Goal: Information Seeking & Learning: Learn about a topic

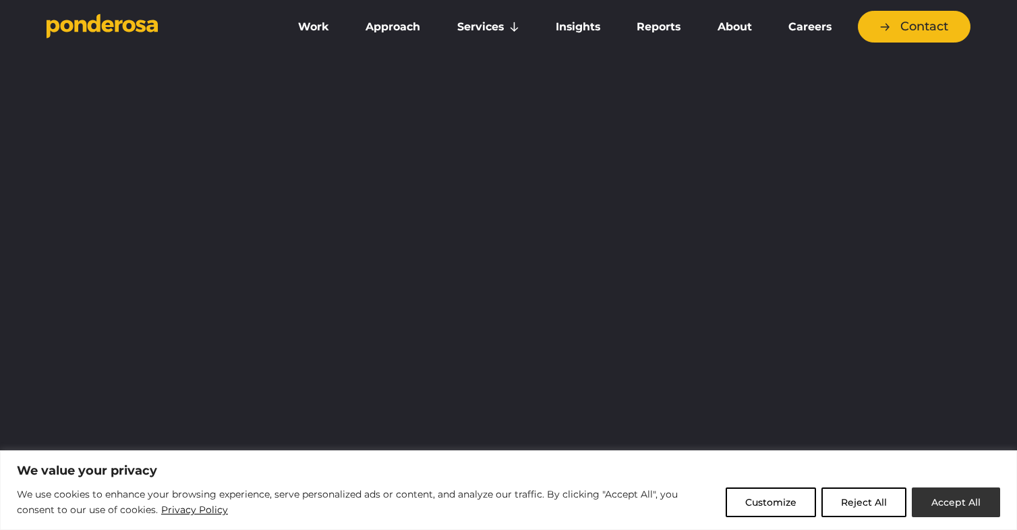
click at [962, 503] on button "Accept All" at bounding box center [956, 502] width 88 height 30
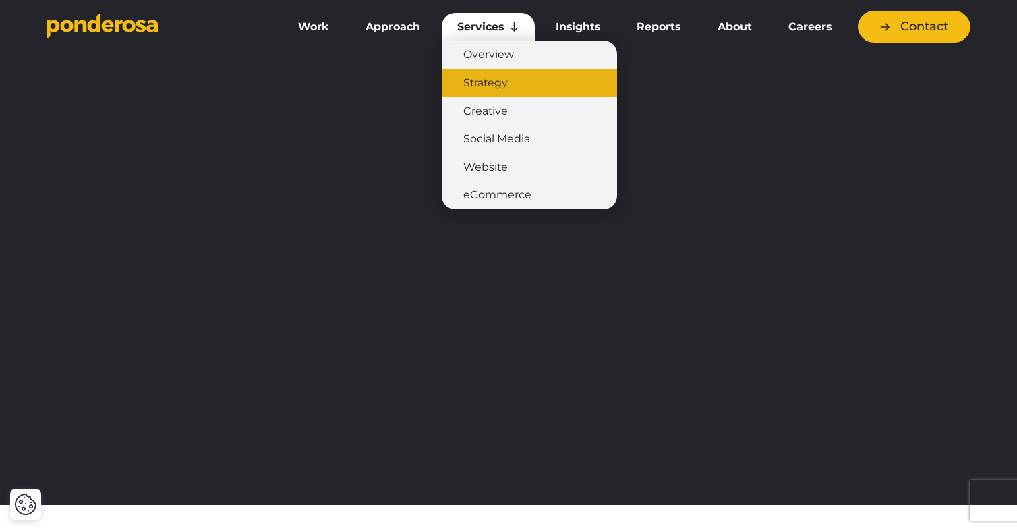
click at [477, 88] on link "Strategy" at bounding box center [529, 83] width 175 height 28
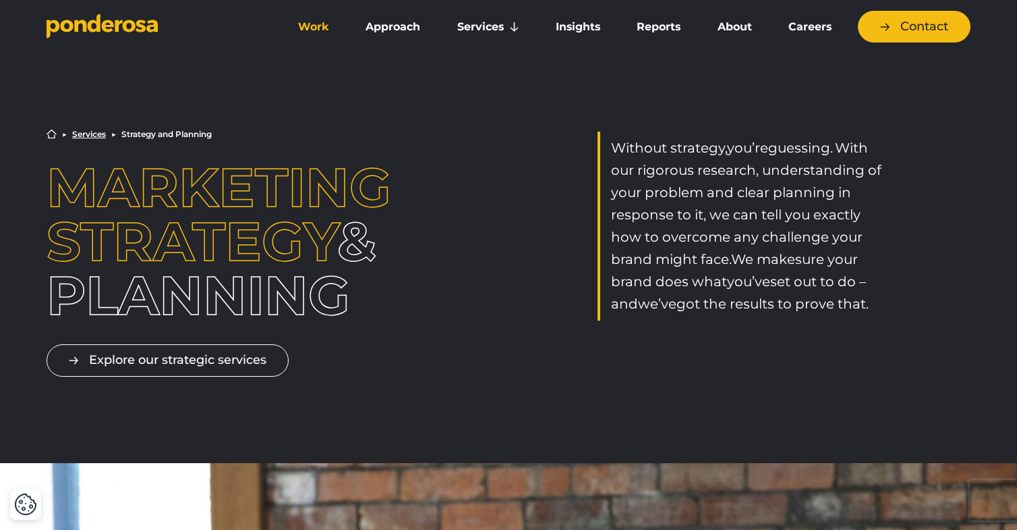
click at [302, 24] on link "Work" at bounding box center [314, 27] width 62 height 28
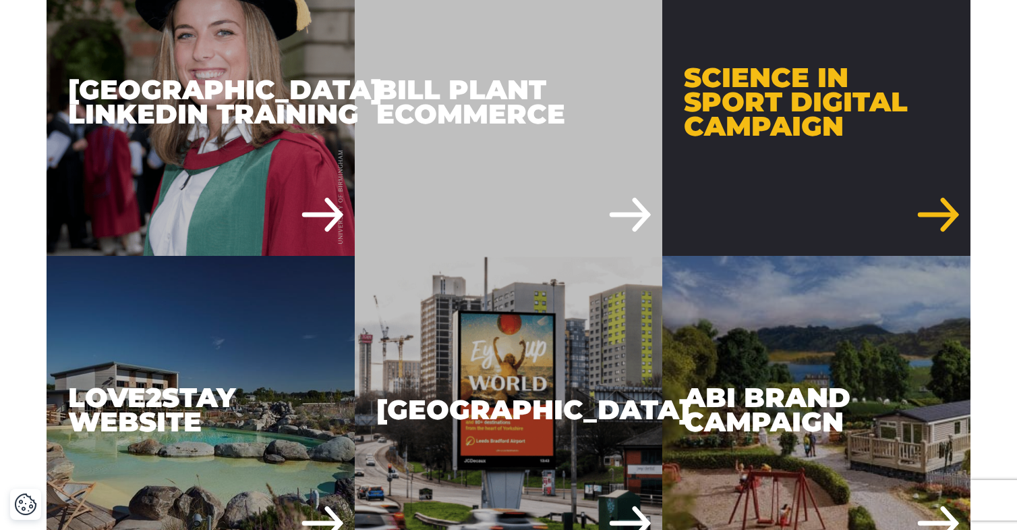
scroll to position [2658, 0]
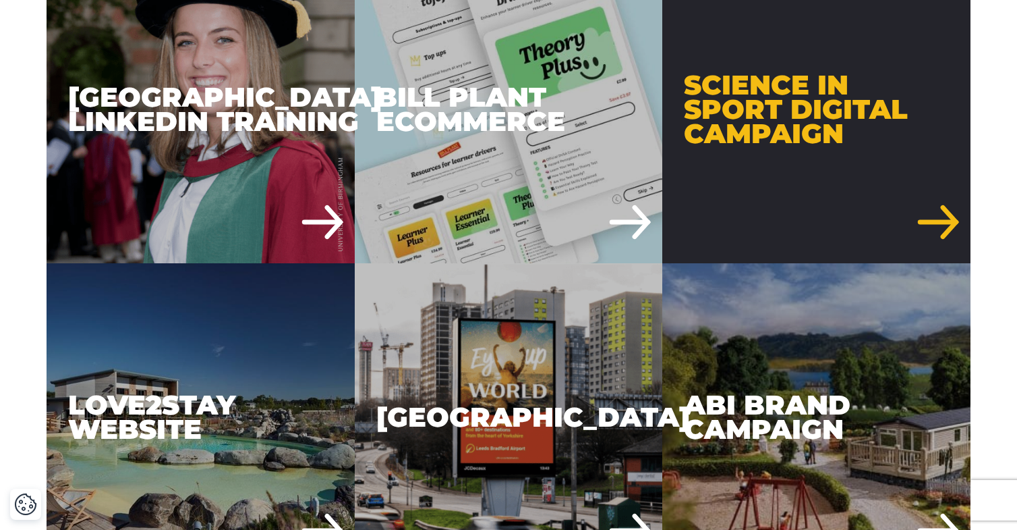
click at [791, 91] on div "Science in Sport Digital Campaign" at bounding box center [816, 109] width 308 height 308
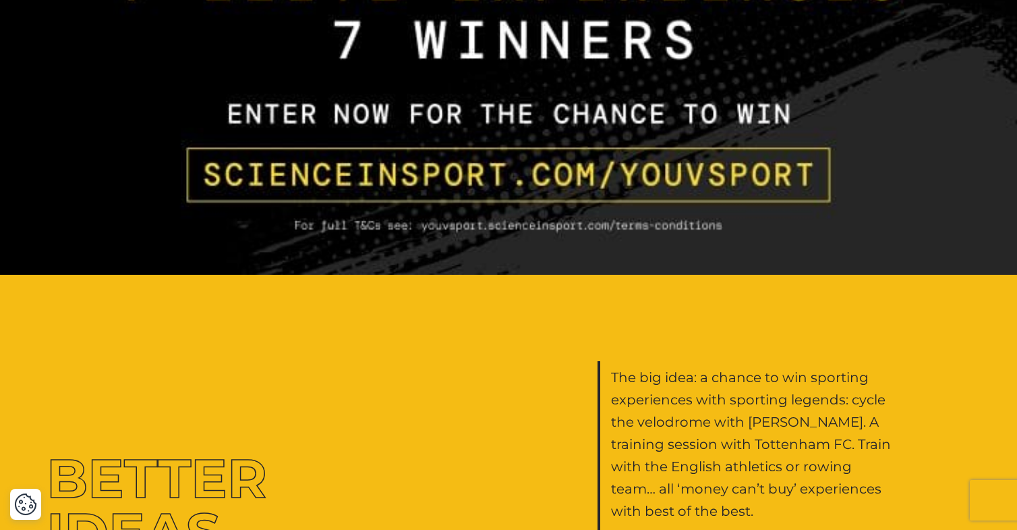
scroll to position [2399, 0]
